Goal: Information Seeking & Learning: Check status

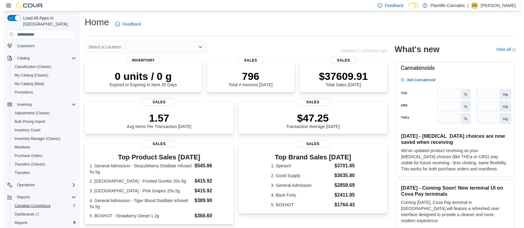
scroll to position [54, 0]
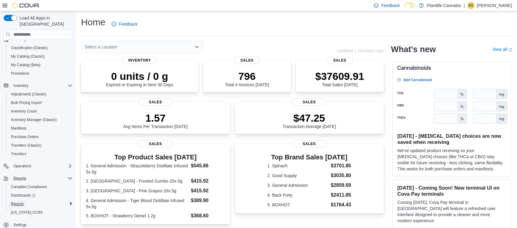
drag, startPoint x: 19, startPoint y: 195, endPoint x: 51, endPoint y: 173, distance: 38.7
click at [19, 201] on span "Reports" at bounding box center [17, 203] width 13 height 5
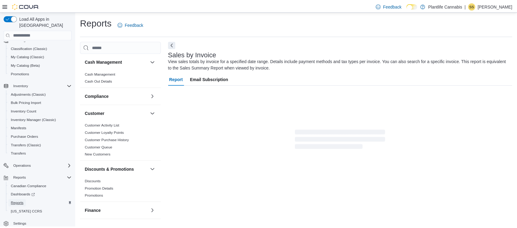
scroll to position [11, 0]
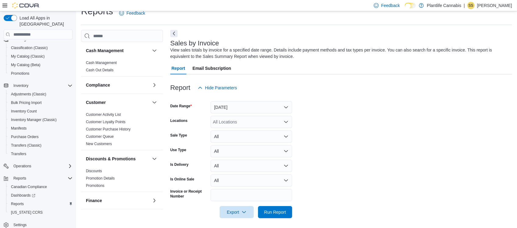
click at [237, 24] on div "Reports Feedback Cash Management Cash Management Cash Out Details Compliance OC…" at bounding box center [296, 115] width 431 height 220
click at [286, 25] on div "Reports Feedback Cash Management Cash Management Cash Out Details Compliance OC…" at bounding box center [296, 115] width 431 height 220
click at [260, 75] on div at bounding box center [341, 77] width 342 height 7
click at [297, 83] on div "Report Hide Parameters" at bounding box center [341, 88] width 342 height 12
click at [274, 82] on div "Report Hide Parameters" at bounding box center [341, 88] width 342 height 12
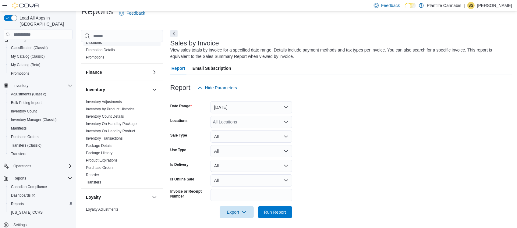
scroll to position [320, 0]
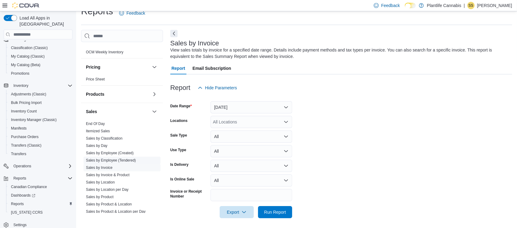
click at [110, 158] on link "Sales by Employee (Tendered)" at bounding box center [111, 160] width 50 height 4
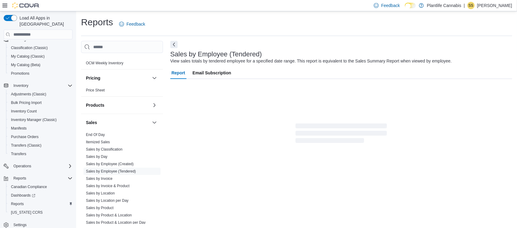
scroll to position [11, 0]
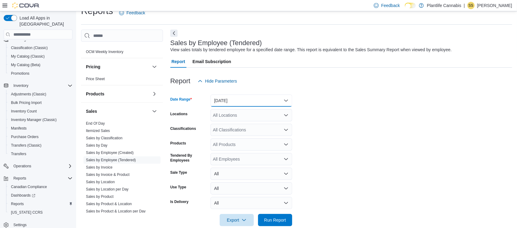
click at [248, 99] on button "[DATE]" at bounding box center [251, 100] width 82 height 12
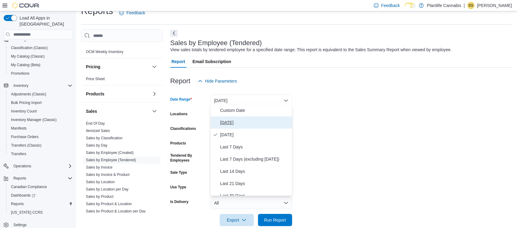
click at [224, 122] on span "[DATE]" at bounding box center [254, 122] width 69 height 7
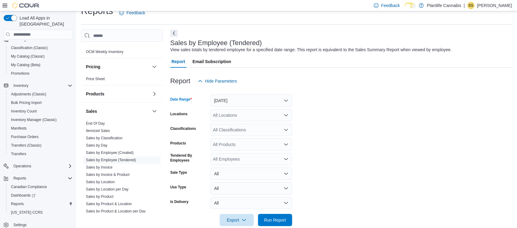
click at [227, 110] on div "All Locations" at bounding box center [251, 115] width 82 height 12
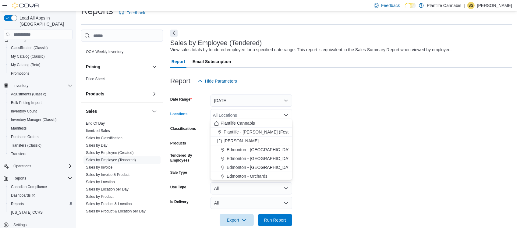
type input "*"
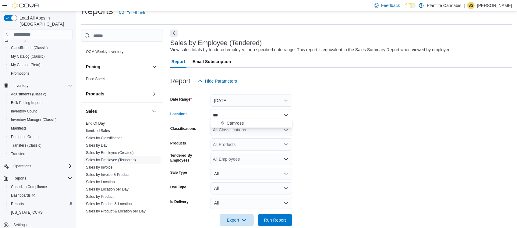
type input "***"
click at [233, 123] on span "Camrose" at bounding box center [235, 123] width 17 height 6
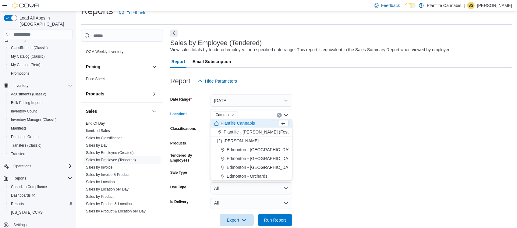
click at [305, 107] on form "Date Range [DATE] Locations Camrose Combo box. Selected. [GEOGRAPHIC_DATA]. Pre…" at bounding box center [341, 156] width 342 height 139
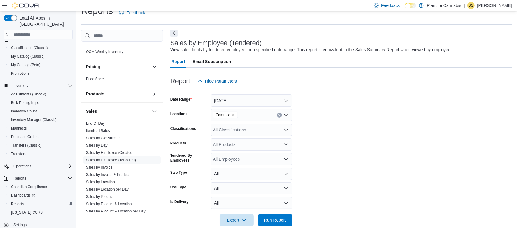
click at [306, 120] on form "Date Range [DATE] Locations Camrose Classifications All Classifications Product…" at bounding box center [341, 156] width 342 height 139
click at [313, 119] on form "Date Range [DATE] Locations Camrose Classifications All Classifications Product…" at bounding box center [341, 156] width 342 height 139
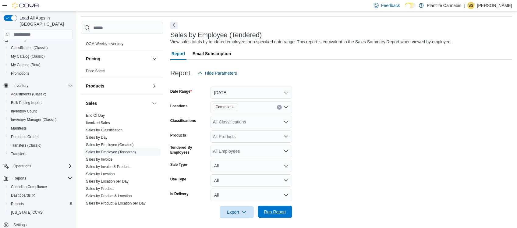
click at [272, 211] on span "Run Report" at bounding box center [275, 212] width 22 height 6
click at [319, 91] on form "Date Range [DATE] Locations Camrose Classifications All Classifications Product…" at bounding box center [342, 148] width 345 height 139
click at [314, 110] on form "Date Range [DATE] Locations Camrose Classifications All Classifications Product…" at bounding box center [342, 148] width 345 height 139
click at [325, 89] on form "Date Range [DATE] Locations Camrose Classifications All Classifications Product…" at bounding box center [342, 148] width 345 height 139
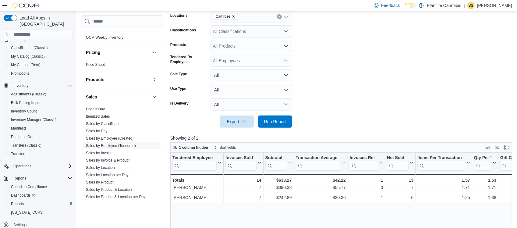
scroll to position [111, 0]
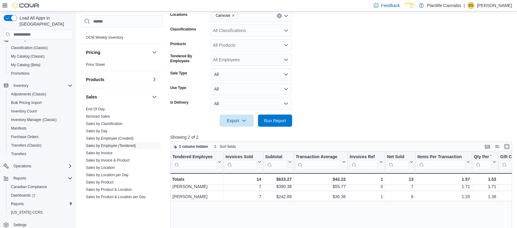
click at [310, 46] on form "Date Range [DATE] Locations Camrose Classifications All Classifications Product…" at bounding box center [342, 57] width 345 height 139
click at [323, 85] on form "Date Range [DATE] Locations Camrose Classifications All Classifications Product…" at bounding box center [342, 57] width 345 height 139
click at [336, 73] on form "Date Range [DATE] Locations Camrose Classifications All Classifications Product…" at bounding box center [342, 57] width 345 height 139
click at [328, 62] on form "Date Range [DATE] Locations Camrose Classifications All Classifications Product…" at bounding box center [342, 57] width 345 height 139
click at [323, 43] on form "Date Range [DATE] Locations Camrose Classifications All Classifications Product…" at bounding box center [342, 57] width 345 height 139
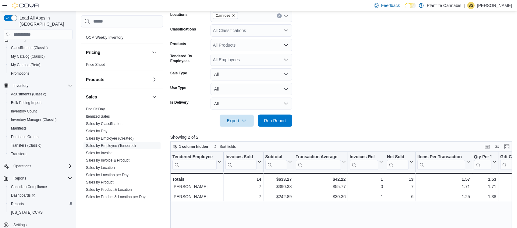
click at [325, 60] on form "Date Range [DATE] Locations Camrose Classifications All Classifications Product…" at bounding box center [342, 57] width 345 height 139
drag, startPoint x: 318, startPoint y: 36, endPoint x: 326, endPoint y: 67, distance: 32.1
click at [318, 37] on form "Date Range [DATE] Locations Camrose Classifications All Classifications Product…" at bounding box center [342, 57] width 345 height 139
click at [329, 90] on form "Date Range [DATE] Locations Camrose Classifications All Classifications Product…" at bounding box center [342, 57] width 345 height 139
click at [319, 67] on form "Date Range [DATE] Locations Camrose Classifications All Classifications Product…" at bounding box center [342, 57] width 345 height 139
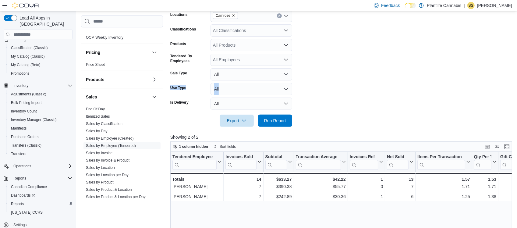
click at [319, 78] on form "Date Range [DATE] Locations Camrose Classifications All Classifications Product…" at bounding box center [342, 57] width 345 height 139
click at [259, 28] on div "All Classifications" at bounding box center [251, 30] width 82 height 12
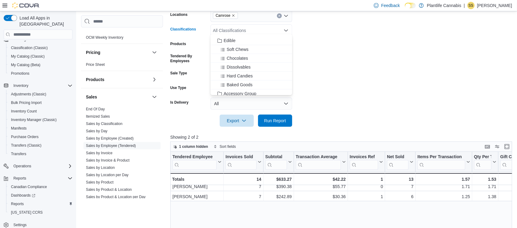
scroll to position [46, 0]
click at [247, 80] on span "Accessory Group" at bounding box center [239, 81] width 33 height 6
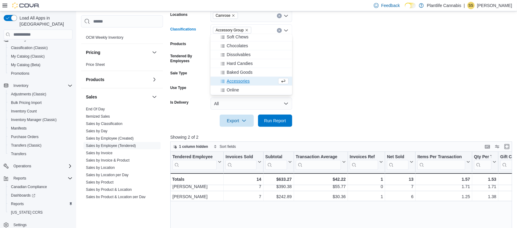
click at [308, 72] on form "Date Range [DATE] Locations Camrose Classifications Accessory Group Combo box. …" at bounding box center [342, 57] width 345 height 139
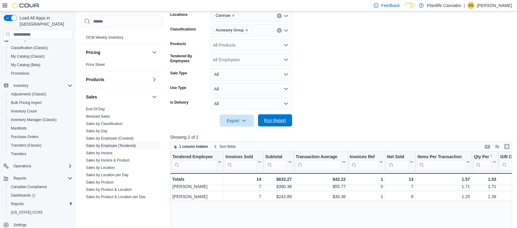
click at [279, 118] on span "Run Report" at bounding box center [275, 120] width 22 height 6
click at [314, 53] on form "Date Range [DATE] Locations Camrose Classifications Accessory Group Products Al…" at bounding box center [342, 57] width 345 height 139
click at [315, 63] on form "Date Range [DATE] Locations Camrose Classifications Accessory Group Products Al…" at bounding box center [342, 57] width 345 height 139
click at [316, 60] on form "Date Range [DATE] Locations Camrose Classifications Accessory Group Products Al…" at bounding box center [342, 57] width 345 height 139
click at [315, 62] on form "Date Range [DATE] Locations Camrose Classifications Accessory Group Products Al…" at bounding box center [342, 57] width 345 height 139
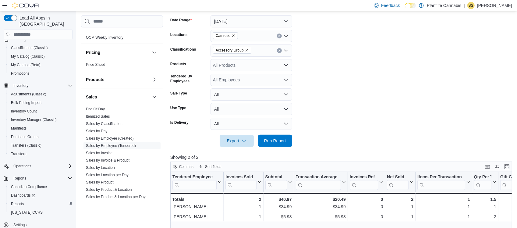
scroll to position [65, 0]
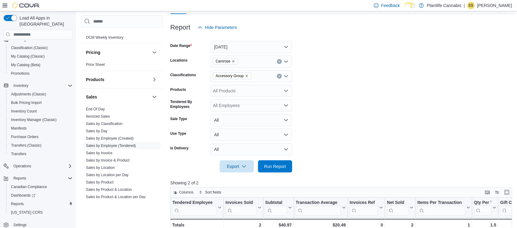
click at [280, 74] on button "Clear input" at bounding box center [279, 76] width 5 height 5
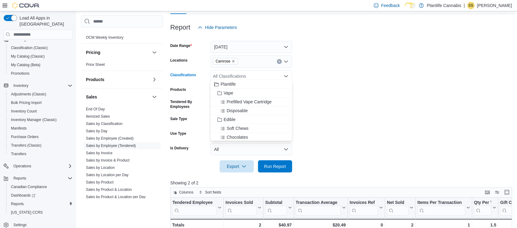
click at [314, 74] on form "Date Range [DATE] Locations Camrose Classifications All Classifications Combo b…" at bounding box center [342, 102] width 345 height 139
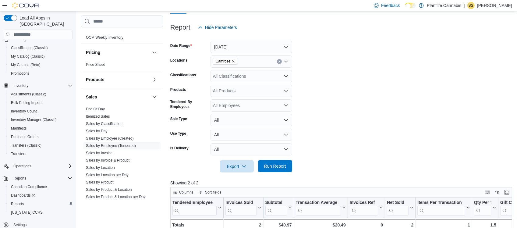
click at [271, 163] on span "Run Report" at bounding box center [275, 166] width 22 height 6
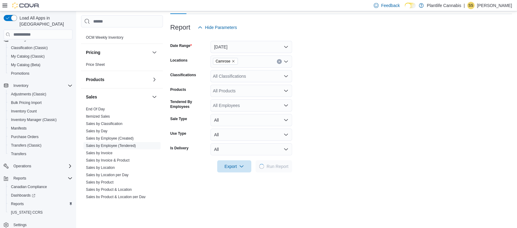
click at [338, 106] on form "Date Range [DATE] Locations Camrose Classifications All Classifications Product…" at bounding box center [341, 102] width 342 height 139
click at [317, 84] on form "Date Range [DATE] Locations Camrose Classifications All Classifications Product…" at bounding box center [341, 102] width 342 height 139
click at [328, 106] on form "Date Range [DATE] Locations Camrose Classifications All Classifications Product…" at bounding box center [341, 102] width 342 height 139
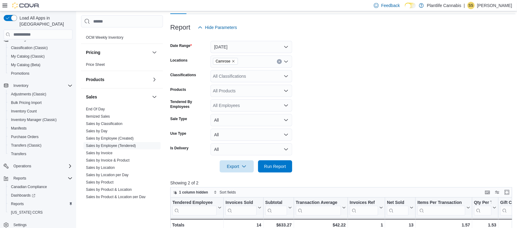
click at [327, 99] on form "Date Range [DATE] Locations Camrose Classifications All Classifications Product…" at bounding box center [342, 102] width 345 height 139
click at [327, 94] on form "Date Range [DATE] Locations Camrose Classifications All Classifications Product…" at bounding box center [342, 102] width 345 height 139
click at [327, 89] on form "Date Range [DATE] Locations Camrose Classifications All Classifications Product…" at bounding box center [342, 102] width 345 height 139
click at [326, 100] on form "Date Range [DATE] Locations Camrose Classifications All Classifications Product…" at bounding box center [342, 102] width 345 height 139
click at [324, 81] on form "Date Range [DATE] Locations Camrose Classifications All Classifications Product…" at bounding box center [342, 102] width 345 height 139
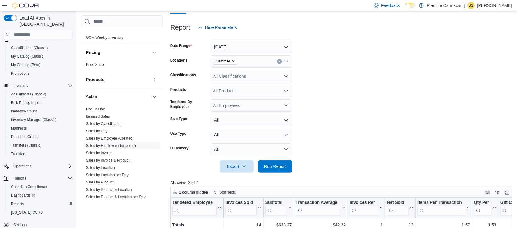
click at [323, 83] on form "Date Range [DATE] Locations Camrose Classifications All Classifications Product…" at bounding box center [342, 102] width 345 height 139
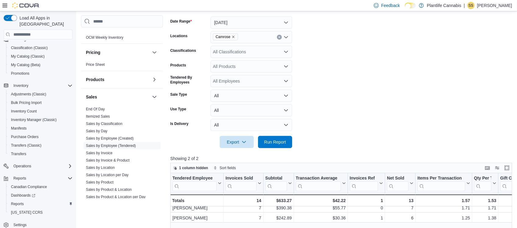
scroll to position [91, 0]
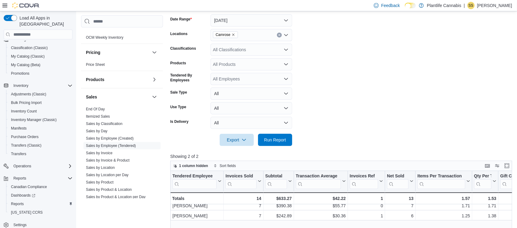
click at [323, 66] on form "Date Range [DATE] Locations Camrose Classifications All Classifications Product…" at bounding box center [342, 76] width 345 height 139
click at [317, 46] on form "Date Range [DATE] Locations Camrose Classifications All Classifications Product…" at bounding box center [342, 76] width 345 height 139
click at [317, 84] on form "Date Range [DATE] Locations Camrose Classifications All Classifications Product…" at bounding box center [342, 76] width 345 height 139
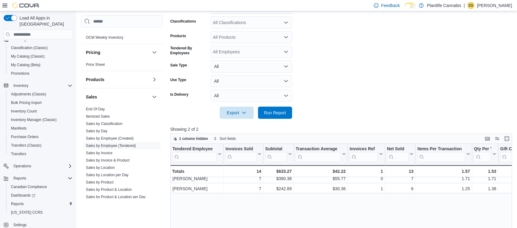
scroll to position [137, 0]
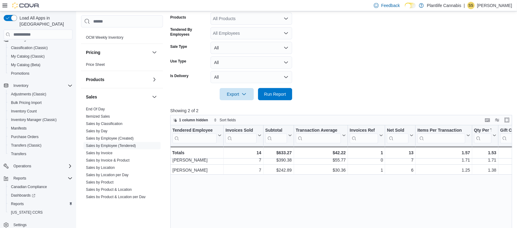
click at [323, 61] on form "Date Range [DATE] Locations Camrose Classifications All Classifications Product…" at bounding box center [342, 30] width 345 height 139
click at [318, 52] on form "Date Range [DATE] Locations Camrose Classifications All Classifications Product…" at bounding box center [342, 30] width 345 height 139
click at [325, 58] on form "Date Range [DATE] Locations Camrose Classifications All Classifications Product…" at bounding box center [342, 30] width 345 height 139
